Goal: Task Accomplishment & Management: Manage account settings

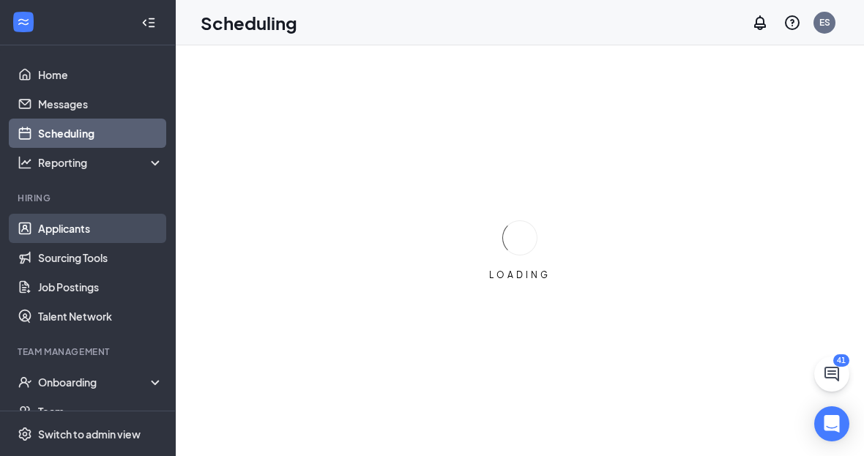
click at [64, 226] on link "Applicants" at bounding box center [100, 228] width 125 height 29
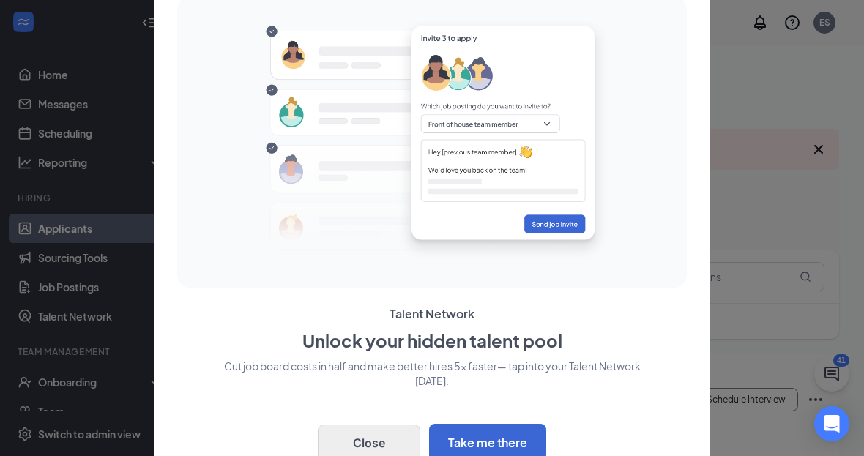
click at [377, 434] on button "Close" at bounding box center [369, 443] width 103 height 37
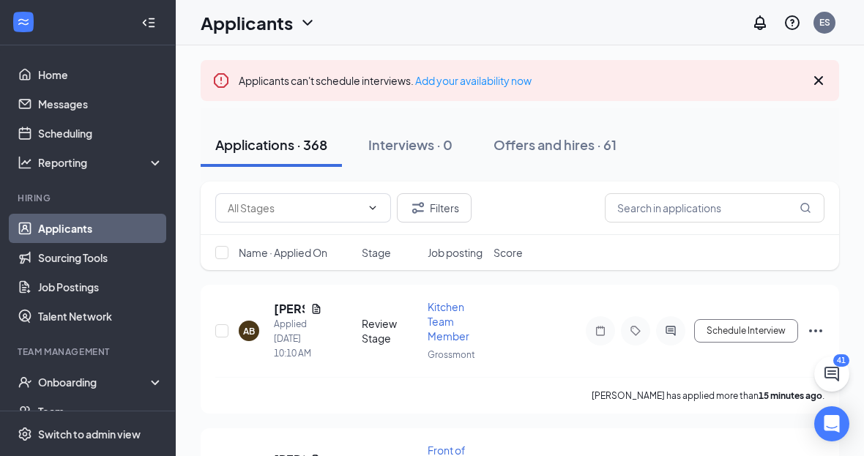
scroll to position [99, 0]
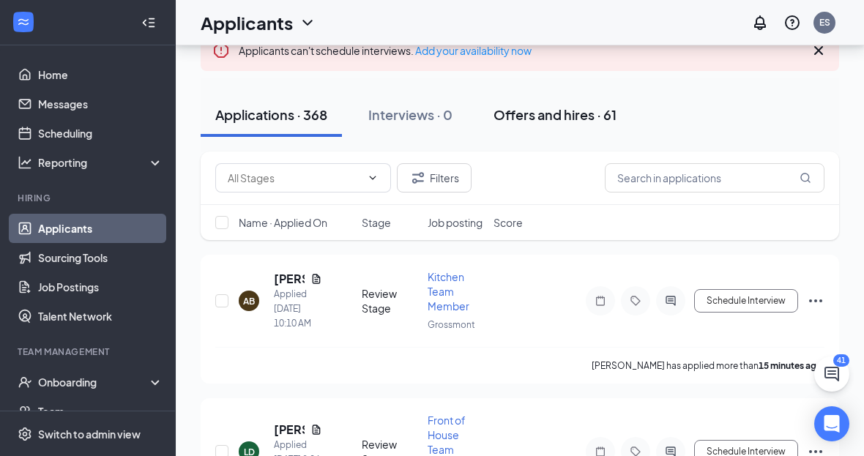
drag, startPoint x: 557, startPoint y: 107, endPoint x: 557, endPoint y: 67, distance: 39.6
click at [557, 107] on div "Offers and hires · 61" at bounding box center [555, 114] width 123 height 18
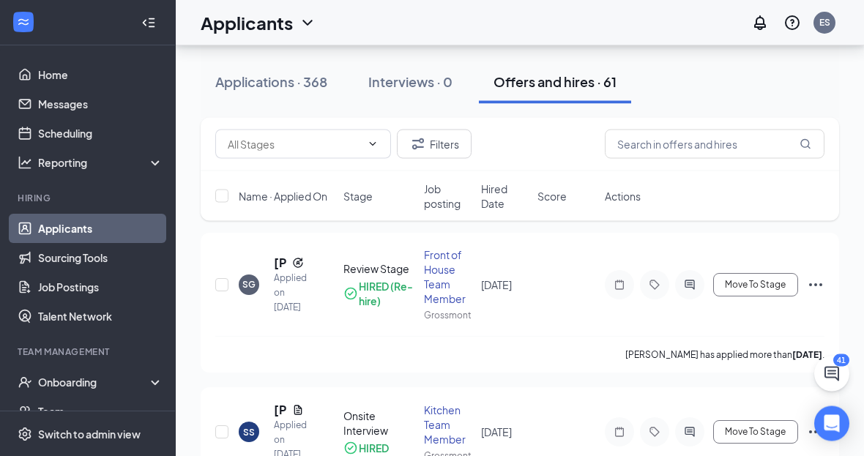
scroll to position [136, 0]
click at [302, 414] on icon "Document" at bounding box center [298, 410] width 8 height 10
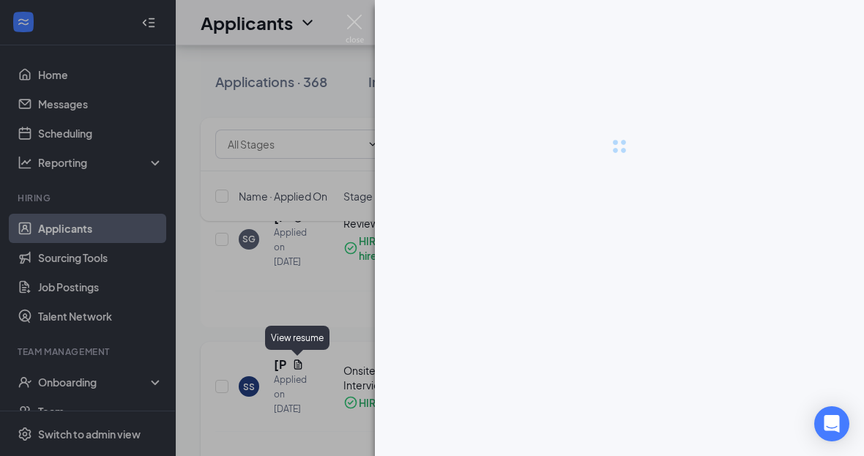
scroll to position [182, 0]
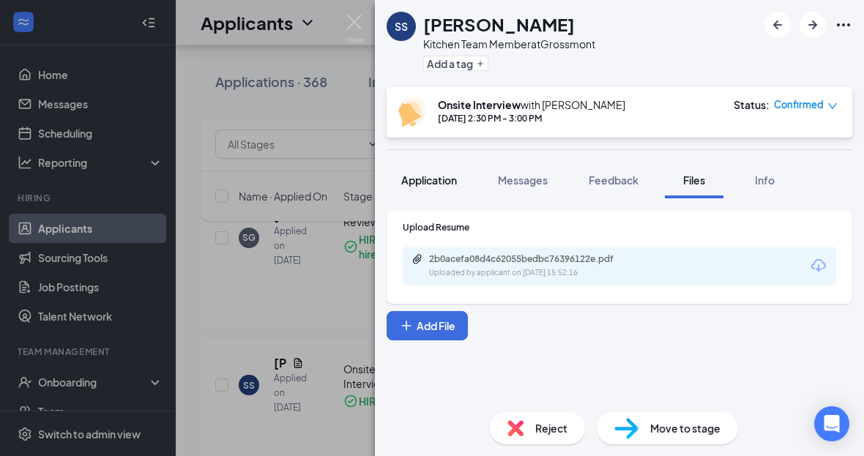
click at [434, 177] on span "Application" at bounding box center [429, 180] width 56 height 13
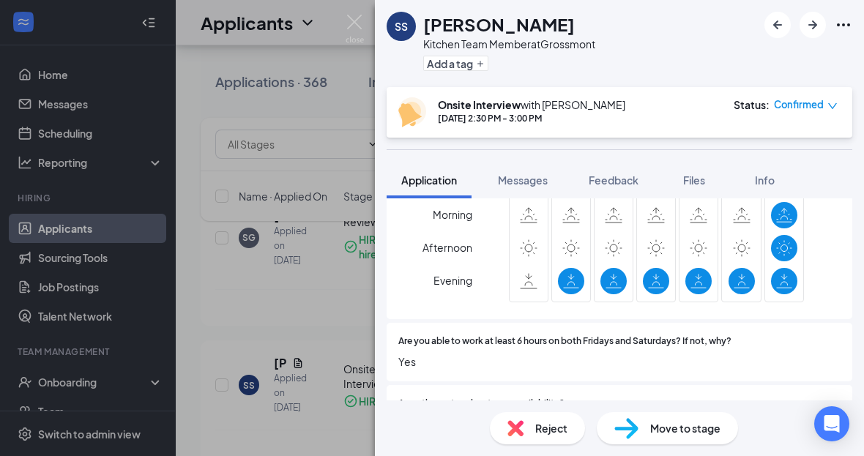
scroll to position [301, 0]
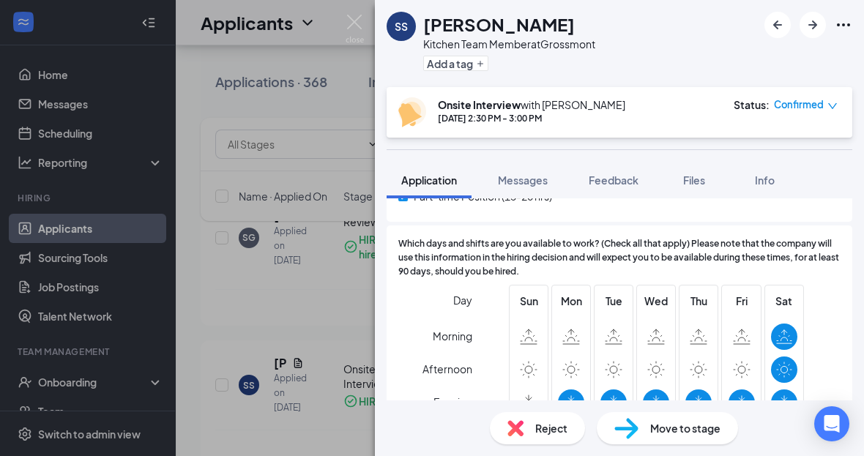
click at [360, 26] on img at bounding box center [355, 29] width 18 height 29
